Goal: Information Seeking & Learning: Learn about a topic

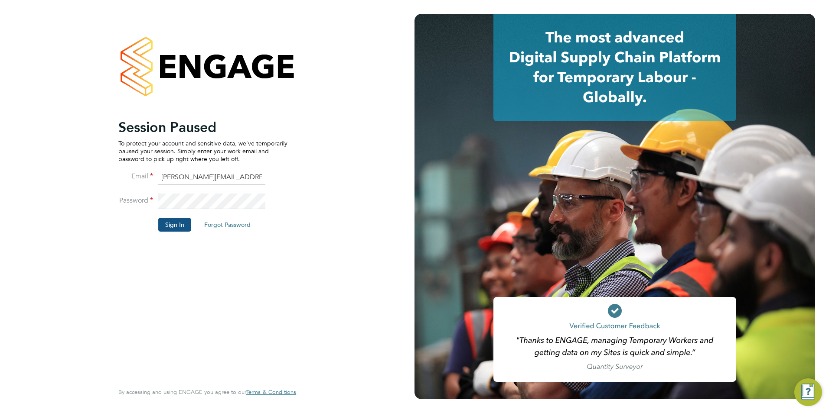
click at [174, 228] on button "Sign In" at bounding box center [174, 225] width 33 height 14
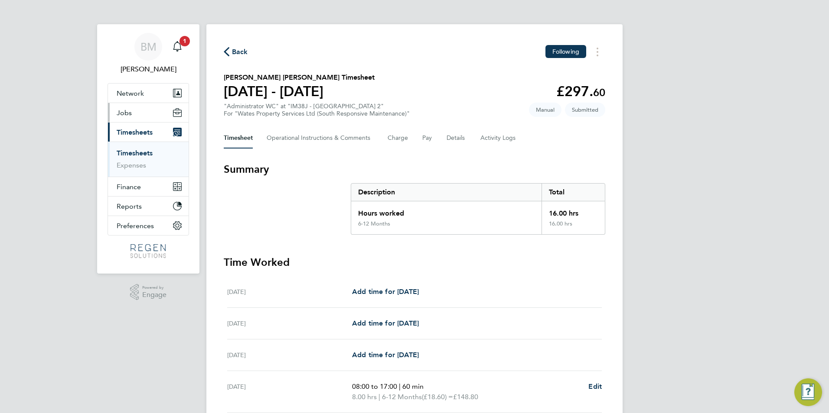
click at [135, 116] on button "Jobs" at bounding box center [148, 112] width 81 height 19
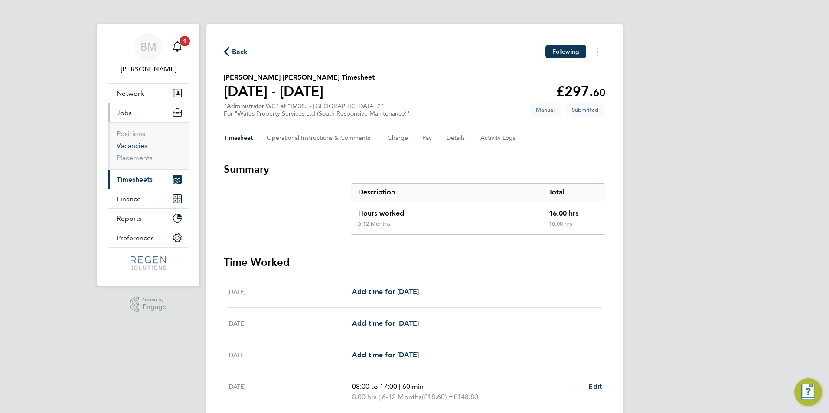
click at [130, 146] on link "Vacancies" at bounding box center [132, 146] width 31 height 8
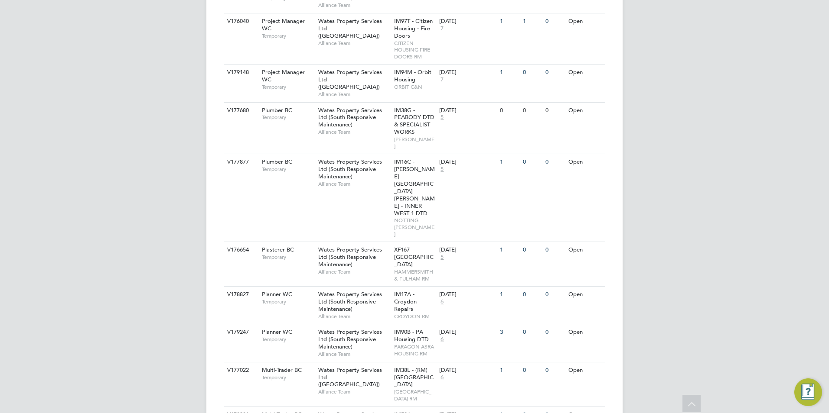
scroll to position [351, 0]
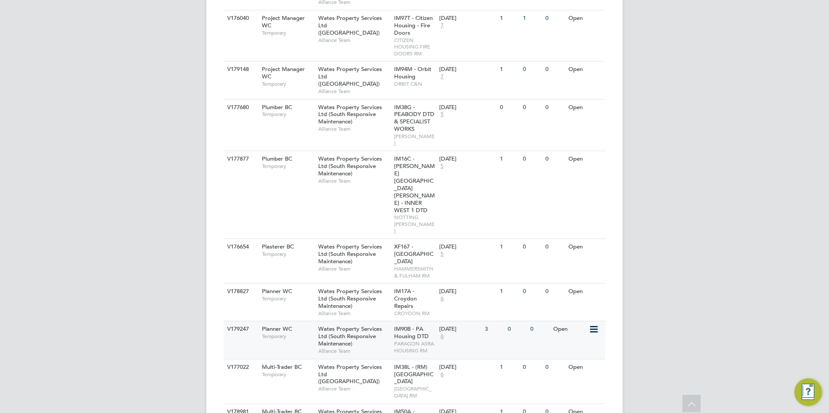
click at [290, 322] on div "Planner WC Temporary" at bounding box center [285, 333] width 61 height 23
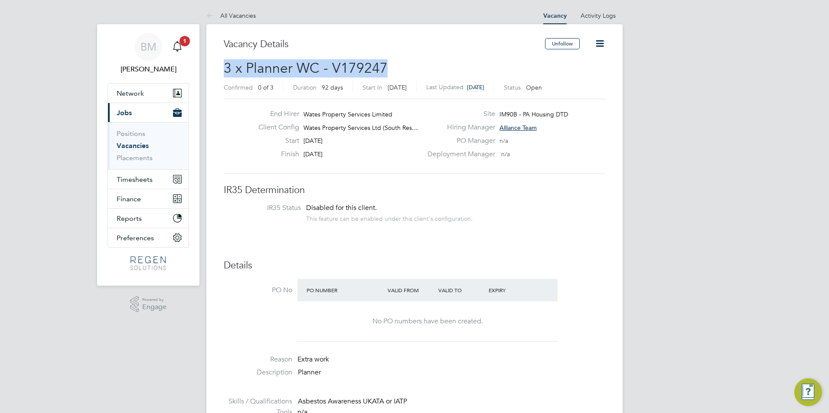
drag, startPoint x: 434, startPoint y: 67, endPoint x: 211, endPoint y: 62, distance: 223.2
copy span "3 x Planner WC - V179247"
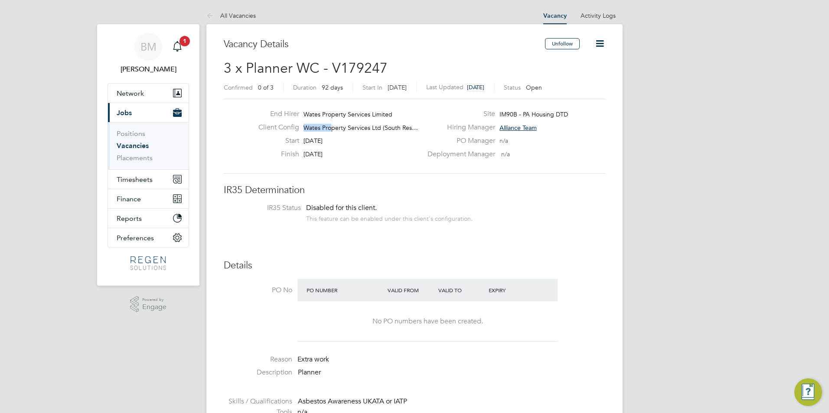
drag, startPoint x: 332, startPoint y: 127, endPoint x: 408, endPoint y: 120, distance: 77.0
click at [408, 120] on div "End Hirer Wates Property Services Limited Client Config Wates Property Services…" at bounding box center [336, 136] width 171 height 53
click at [587, 123] on div "Hiring Manager Alliance Team" at bounding box center [515, 129] width 186 height 13
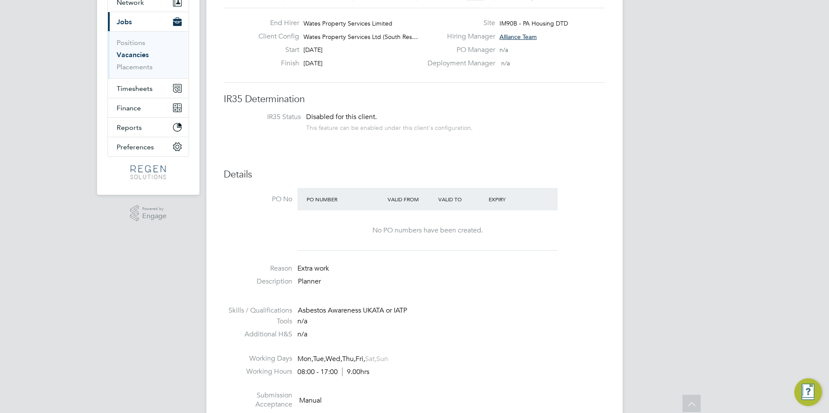
scroll to position [65, 0]
